Goal: Information Seeking & Learning: Understand process/instructions

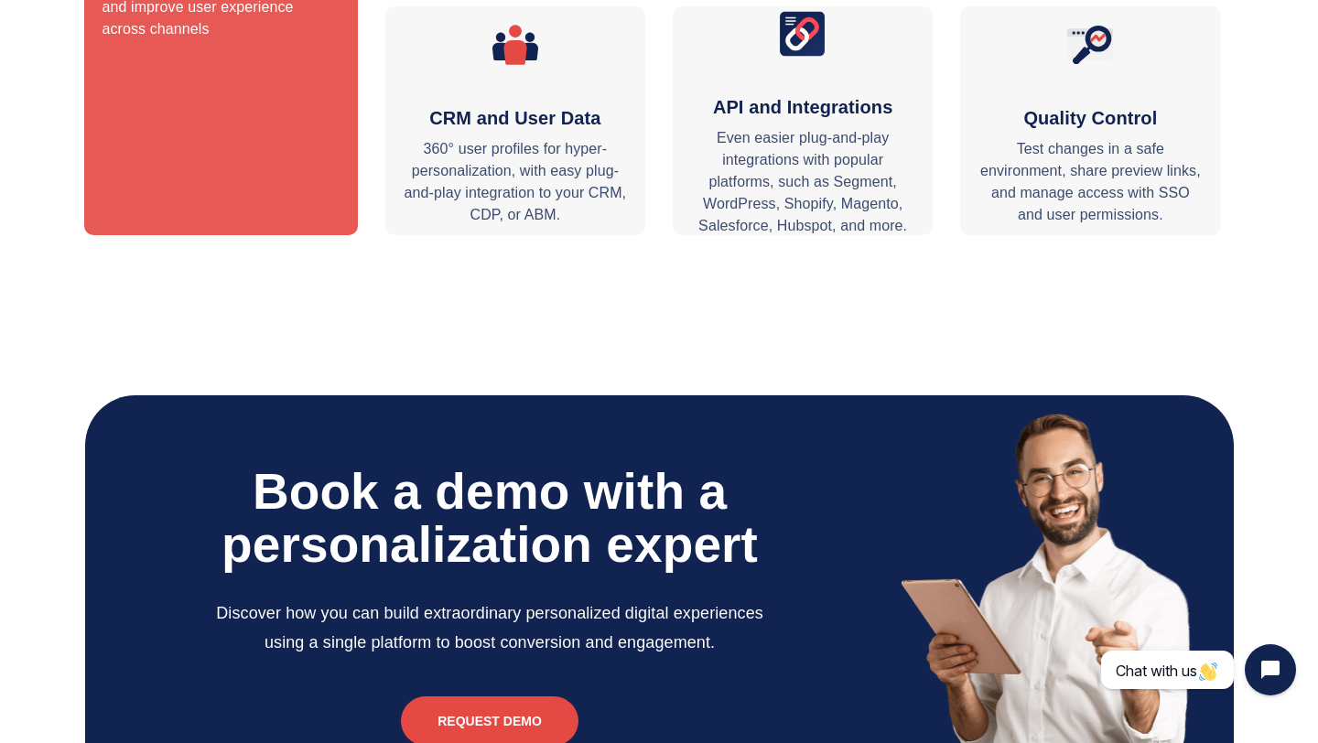
scroll to position [5249, 0]
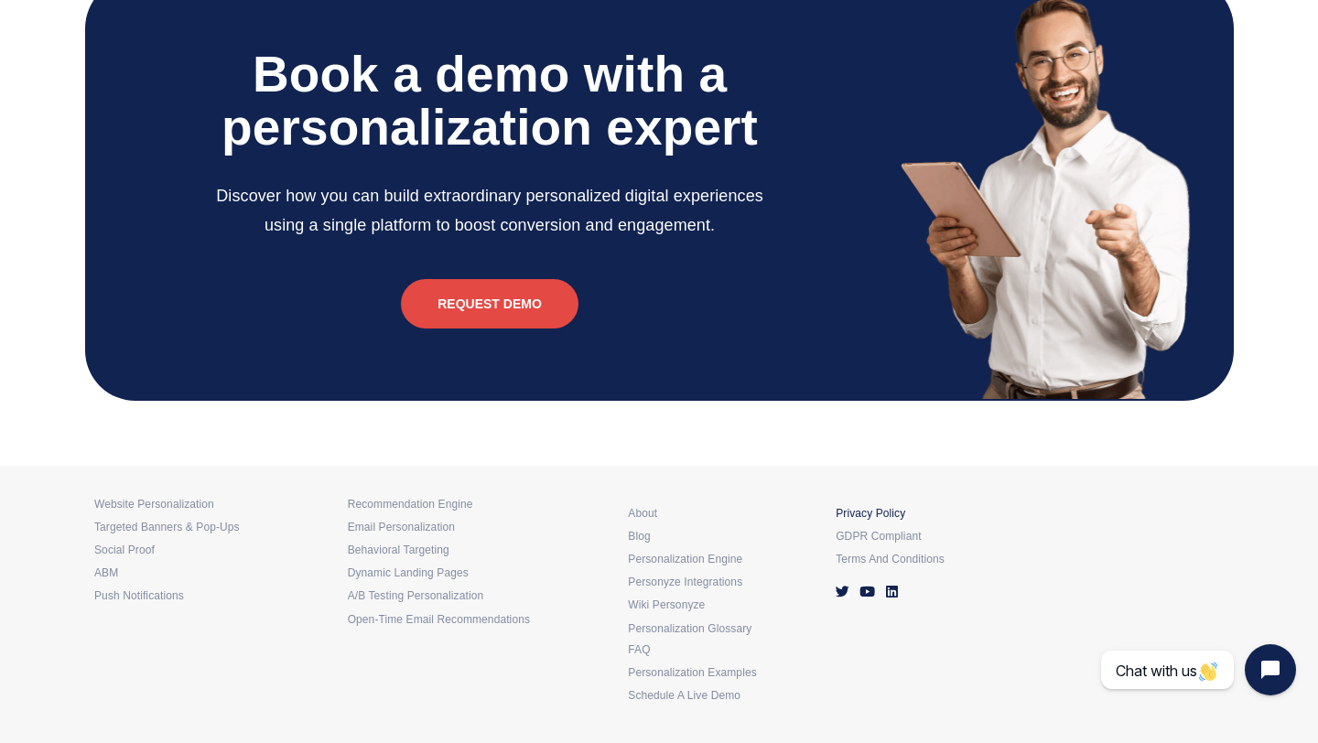
click at [867, 502] on div "Privacy policy" at bounding box center [929, 509] width 189 height 23
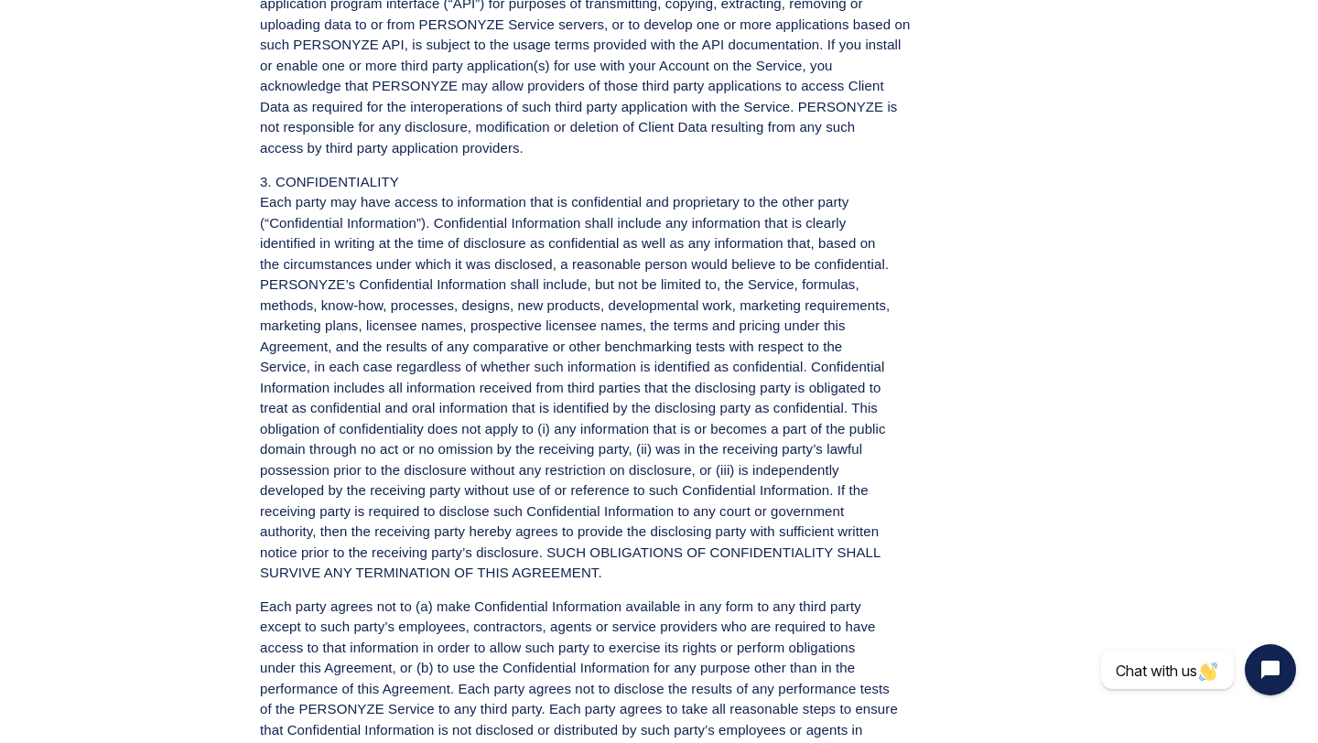
scroll to position [2566, 0]
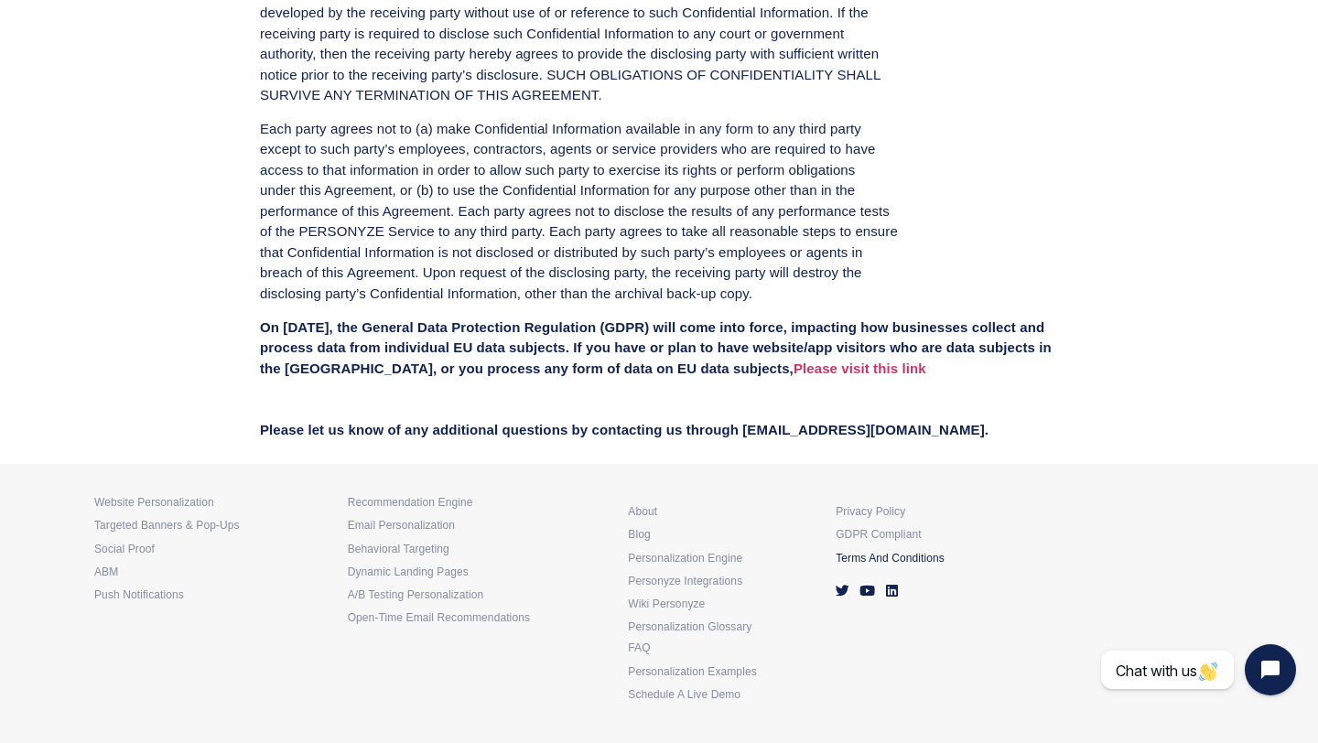
click at [867, 557] on h6 "Terms and conditions" at bounding box center [929, 558] width 189 height 6
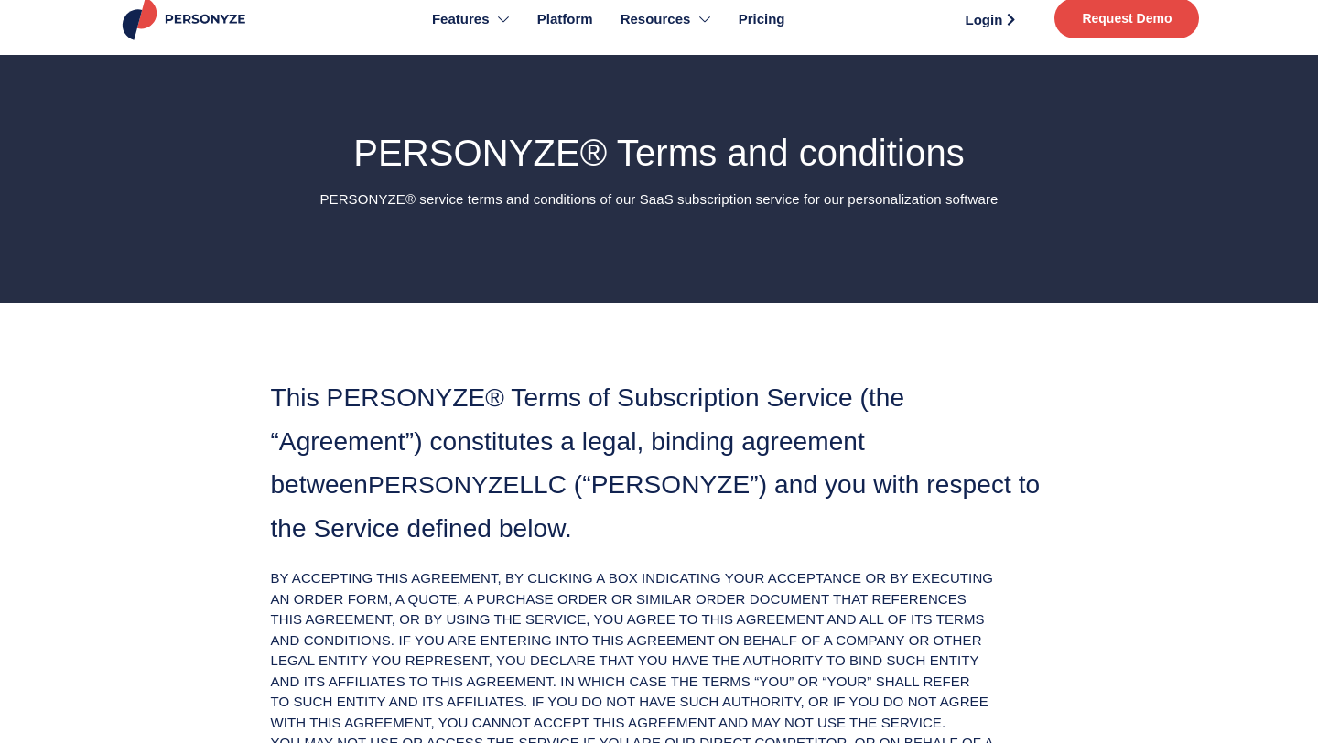
scroll to position [28, 0]
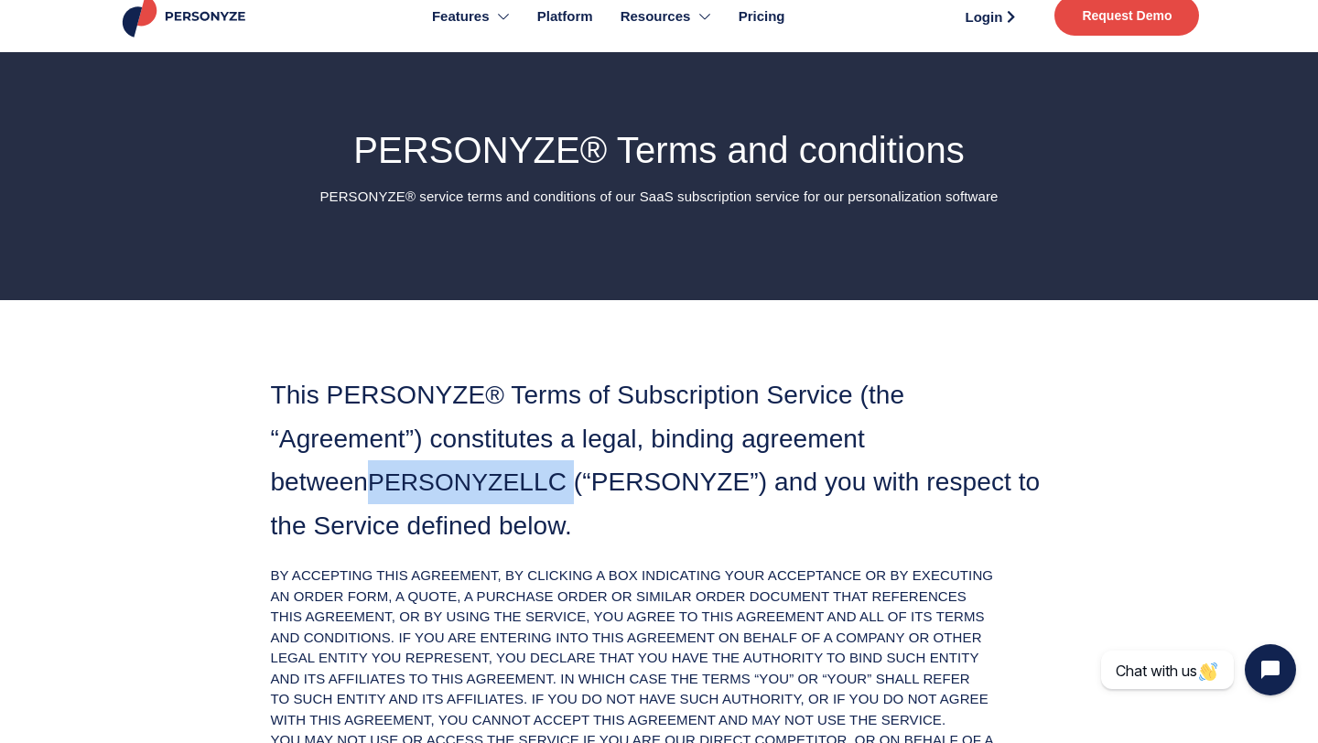
drag, startPoint x: 478, startPoint y: 486, endPoint x: 278, endPoint y: 472, distance: 199.9
click at [278, 472] on h3 "This PERSONYZE® Terms of Subscription Service (the “Agreement”) constitutes a l…" at bounding box center [658, 460] width 777 height 174
copy h3 "PERSONYZE LLC"
